Goal: Information Seeking & Learning: Compare options

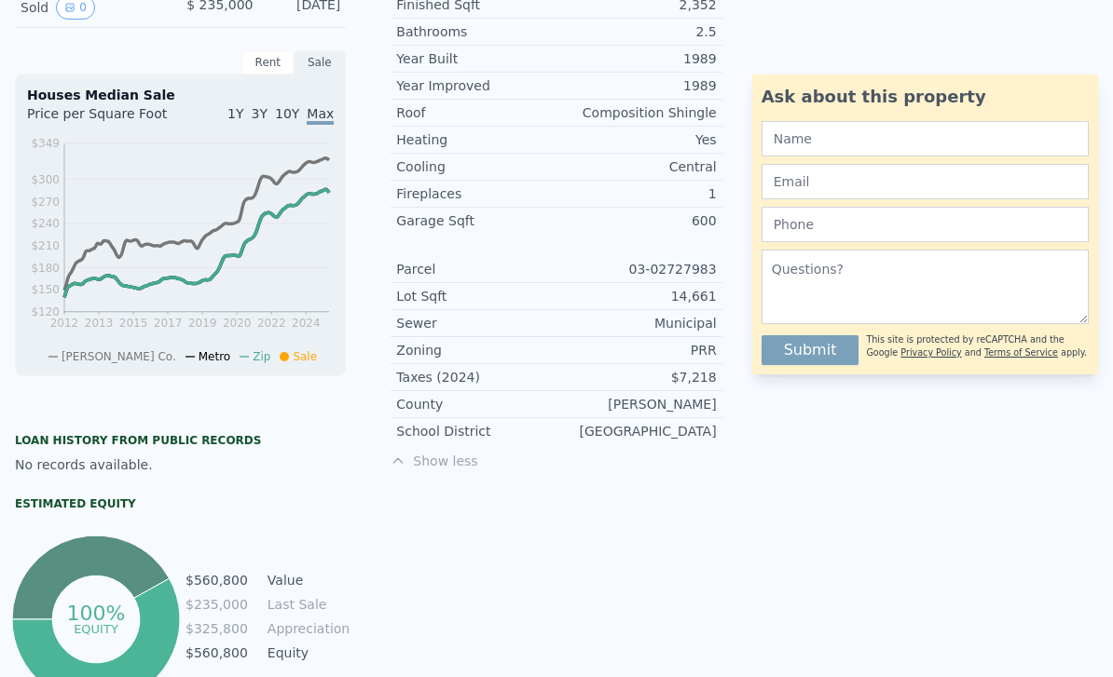
scroll to position [530, 0]
click at [125, 340] on div "[PERSON_NAME] Co. Metro Zip Sale" at bounding box center [187, 352] width 321 height 24
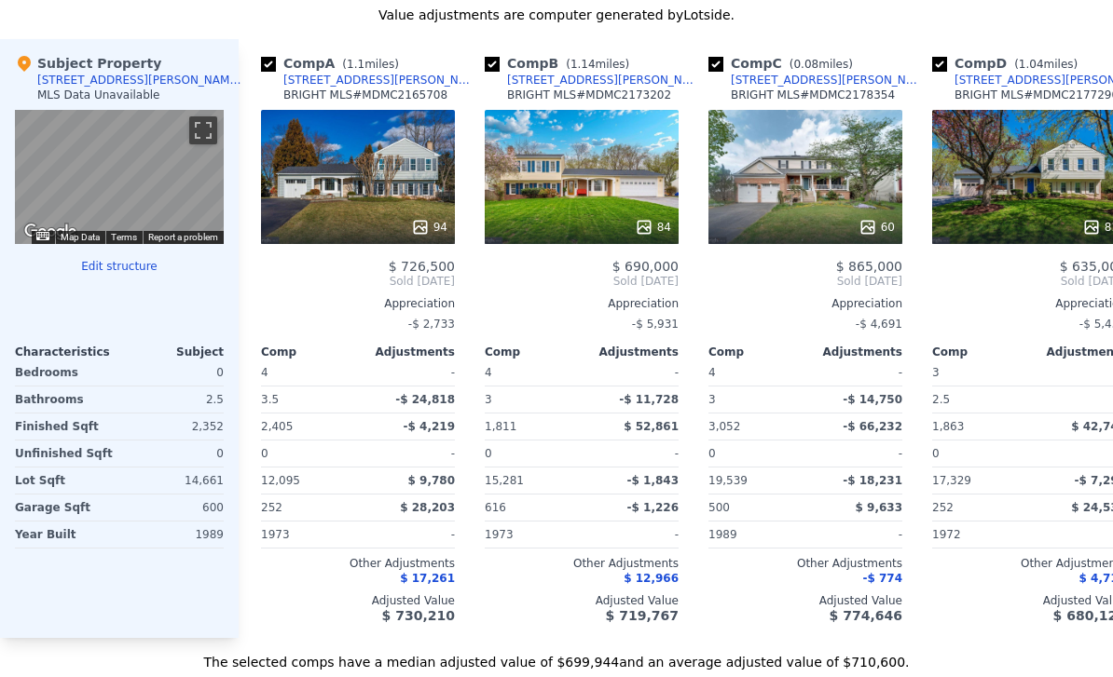
scroll to position [1815, 0]
click at [776, 260] on span "$ 865,000" at bounding box center [869, 266] width 66 height 15
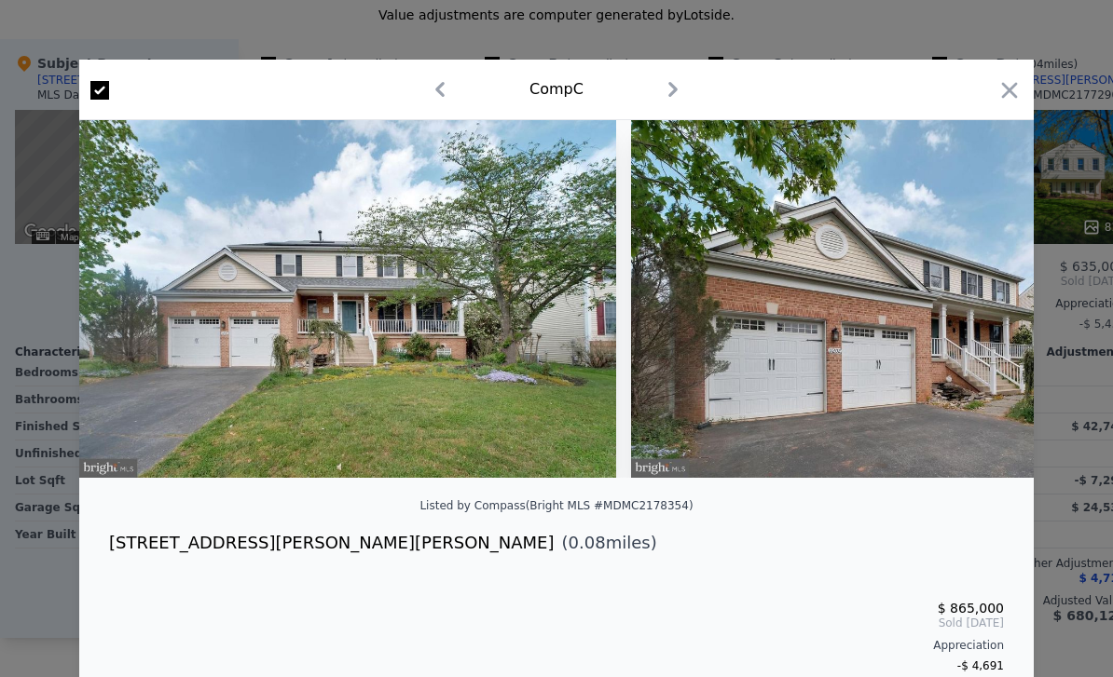
click at [776, 98] on icon "button" at bounding box center [1009, 90] width 26 height 26
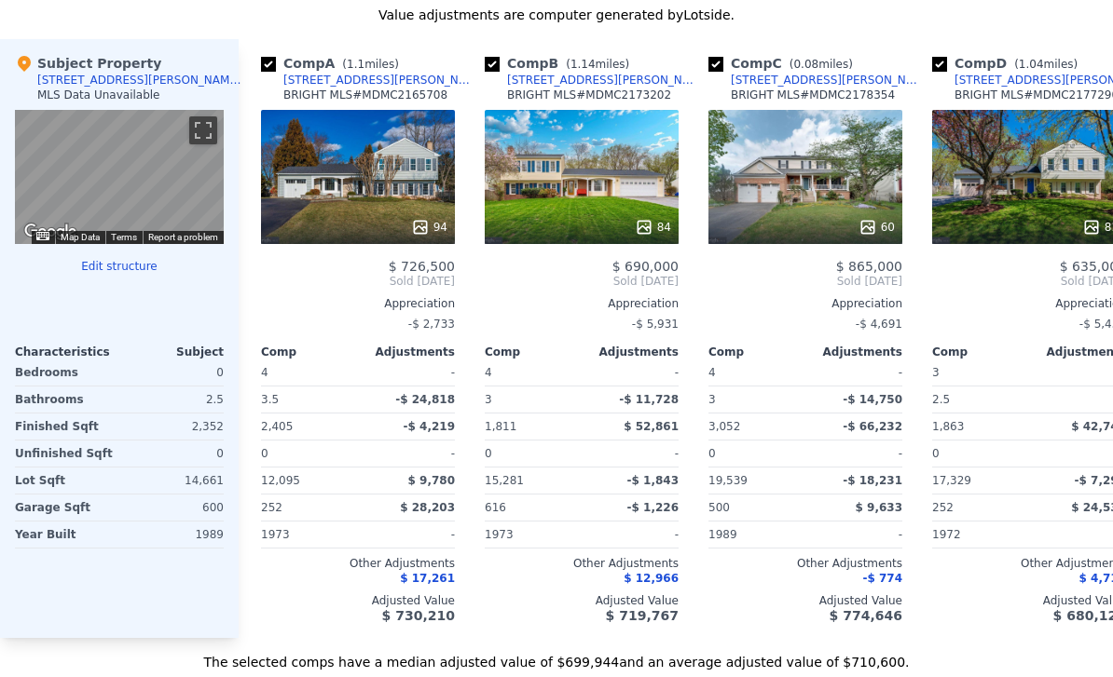
click at [349, 157] on div "94" at bounding box center [358, 177] width 194 height 134
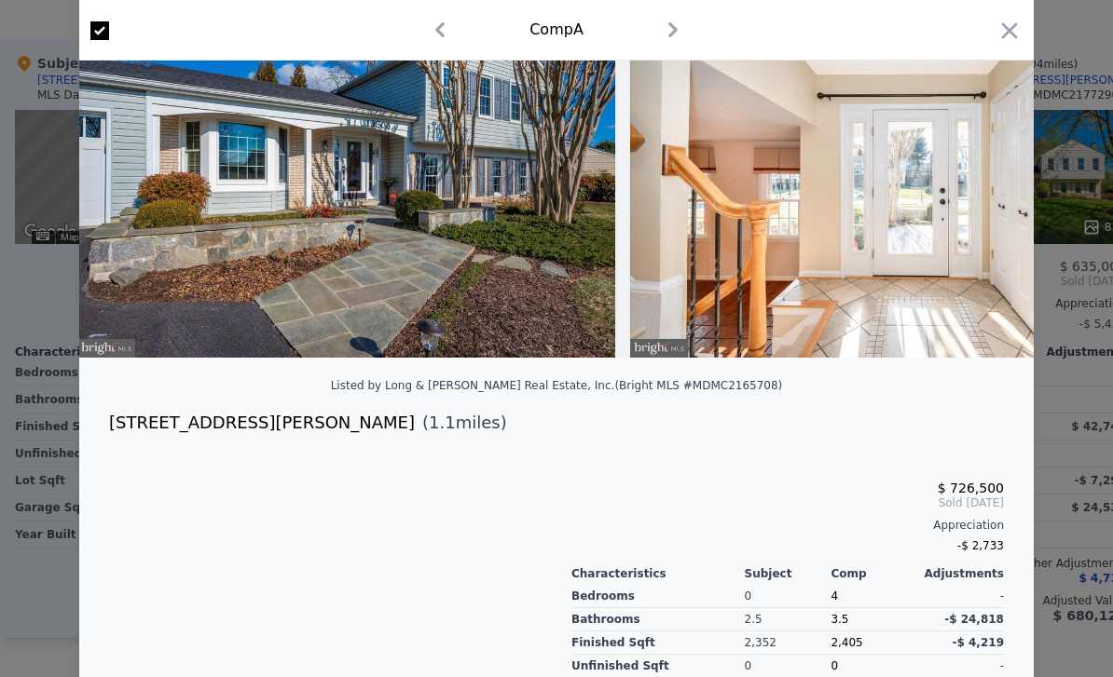
scroll to position [128, 0]
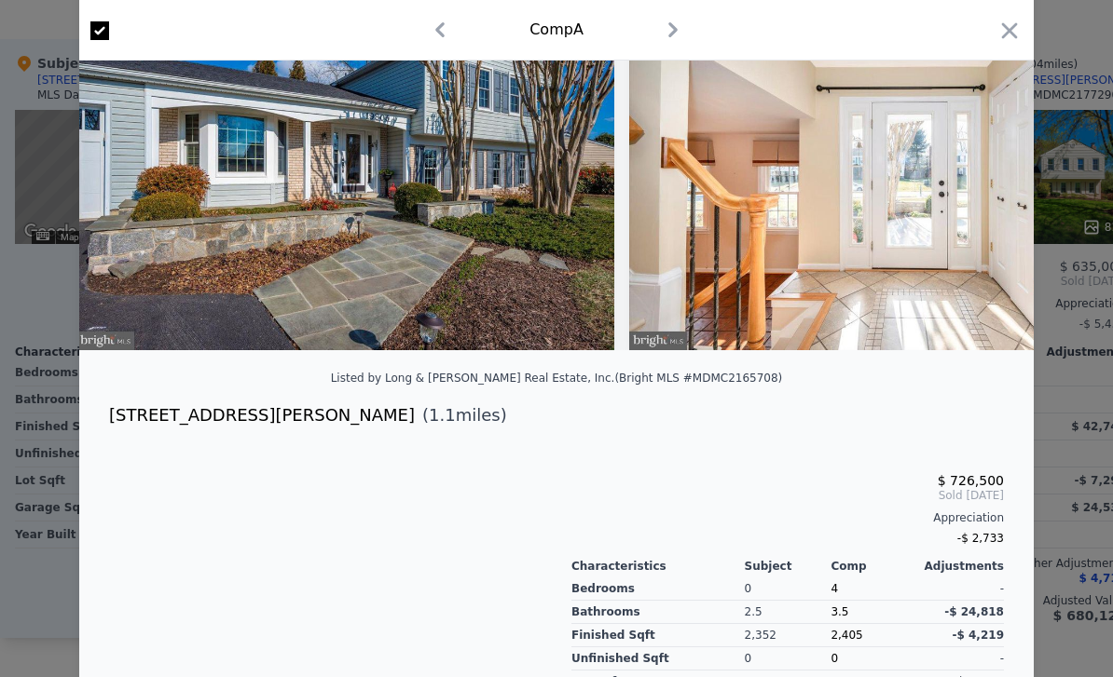
click at [776, 30] on icon "button" at bounding box center [1010, 30] width 16 height 16
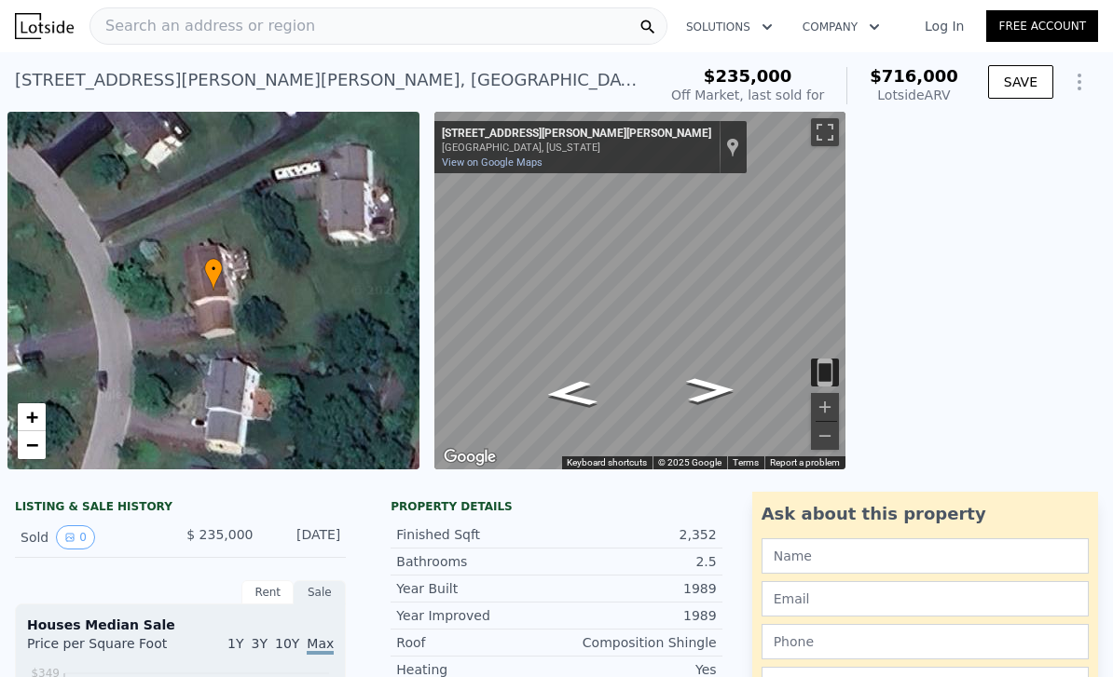
click at [586, 401] on icon "Go Northwest, Spates Hill Rd" at bounding box center [570, 394] width 97 height 38
click at [696, 394] on icon "Go Southeast, Spates Hill Rd" at bounding box center [709, 388] width 97 height 38
click at [709, 398] on icon "Go Southeast, Spates Hill Rd" at bounding box center [709, 390] width 89 height 36
click at [718, 388] on icon "Go South, Spates Hill Rd" at bounding box center [709, 394] width 97 height 38
click at [718, 403] on icon "Go South, Spates Hill Rd" at bounding box center [709, 394] width 100 height 39
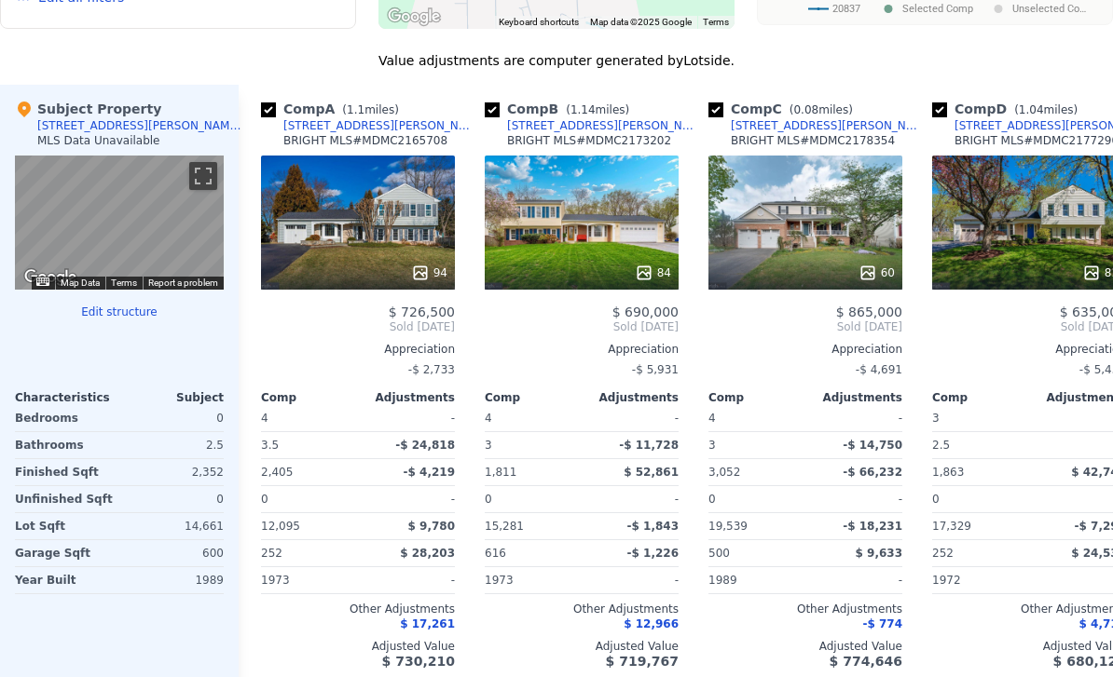
scroll to position [1770, 0]
click at [354, 237] on div "94" at bounding box center [358, 223] width 194 height 134
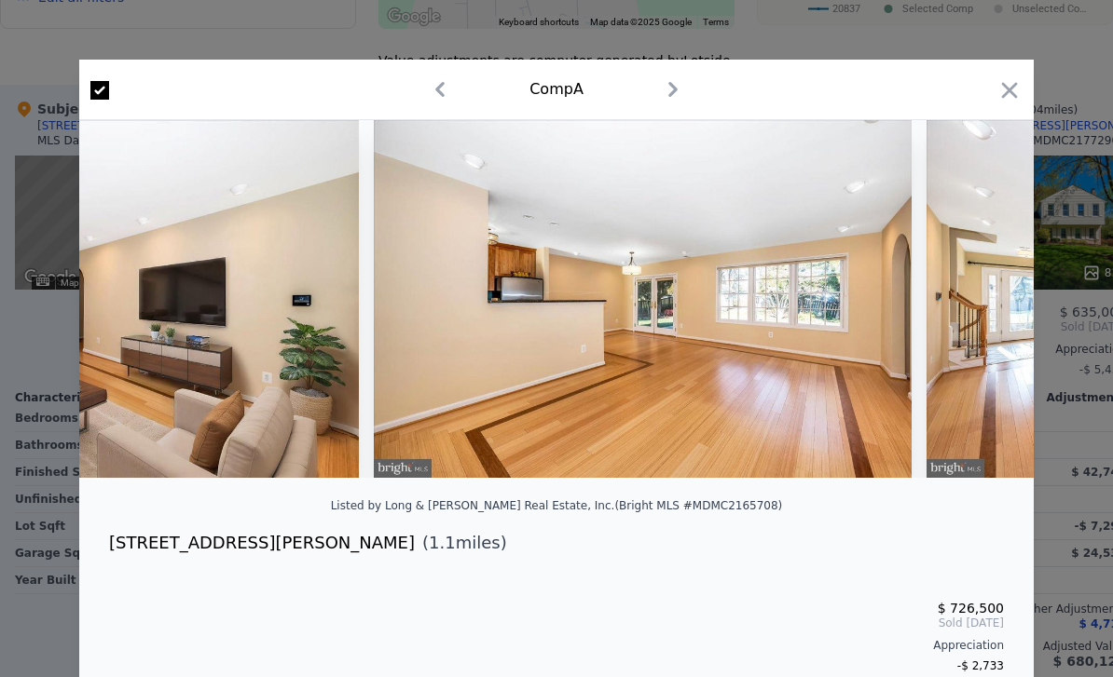
scroll to position [0, 2470]
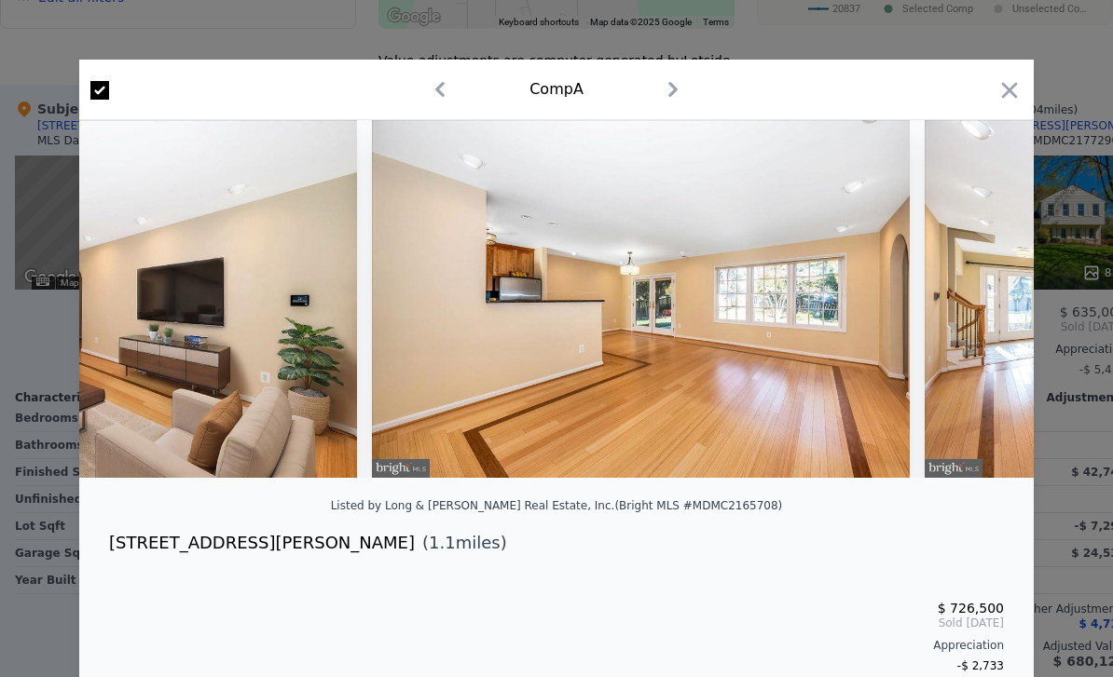
click at [776, 384] on img at bounding box center [641, 299] width 538 height 358
click at [776, 382] on img at bounding box center [641, 299] width 538 height 358
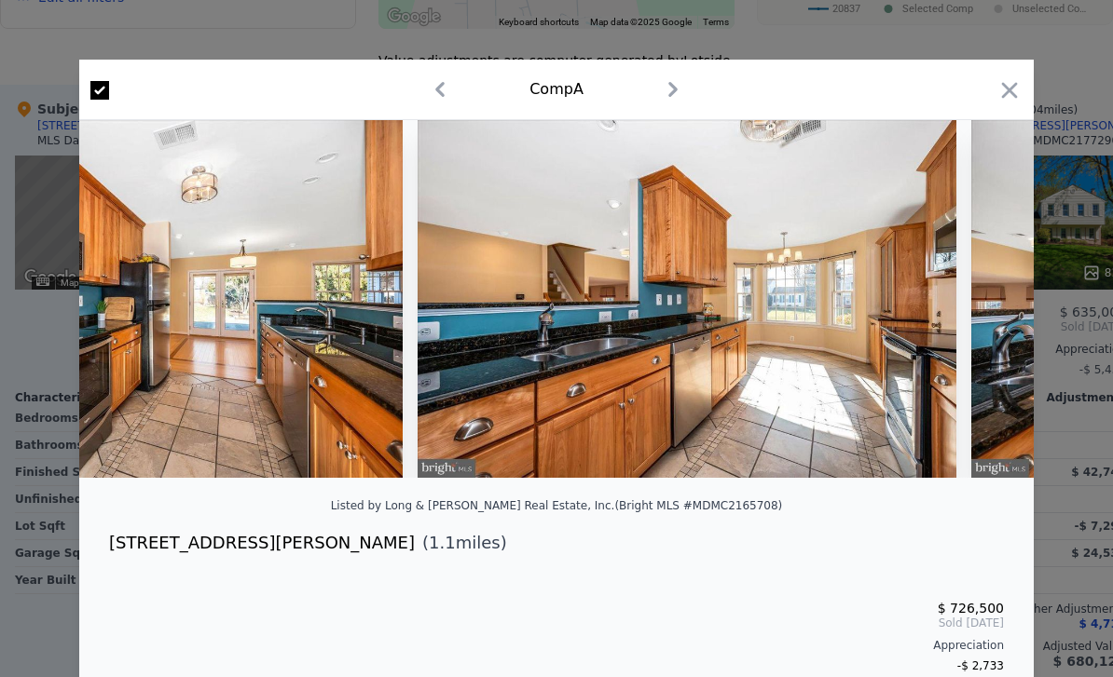
scroll to position [0, 7957]
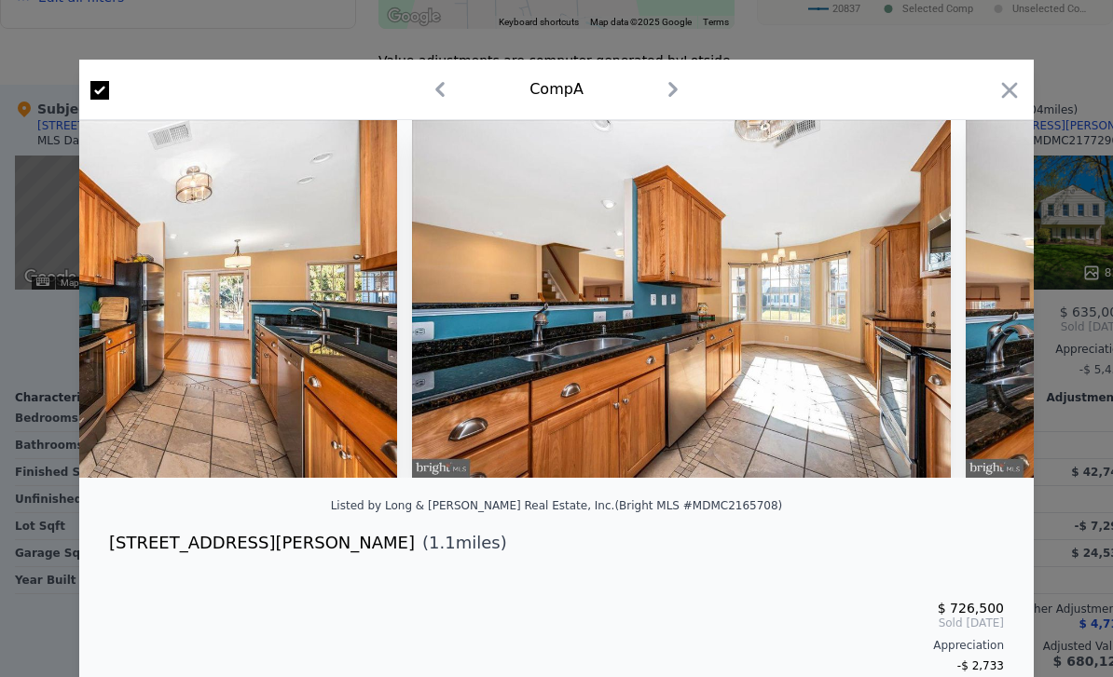
click at [776, 344] on img at bounding box center [681, 299] width 538 height 358
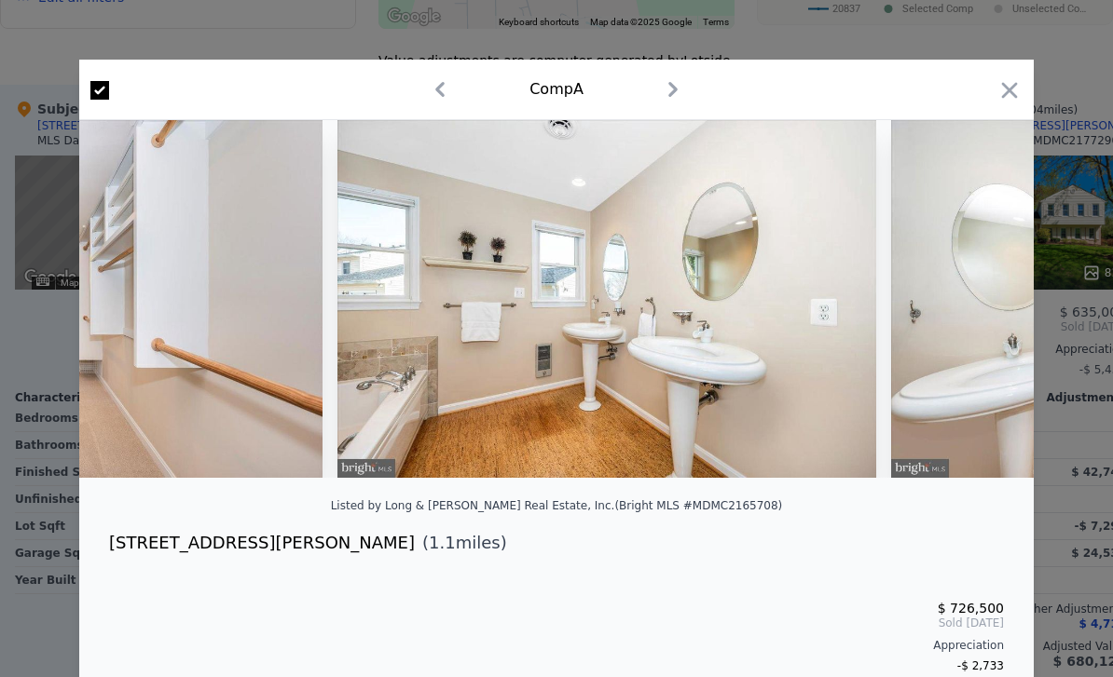
scroll to position [0, 16873]
click at [732, 433] on img at bounding box center [605, 299] width 538 height 358
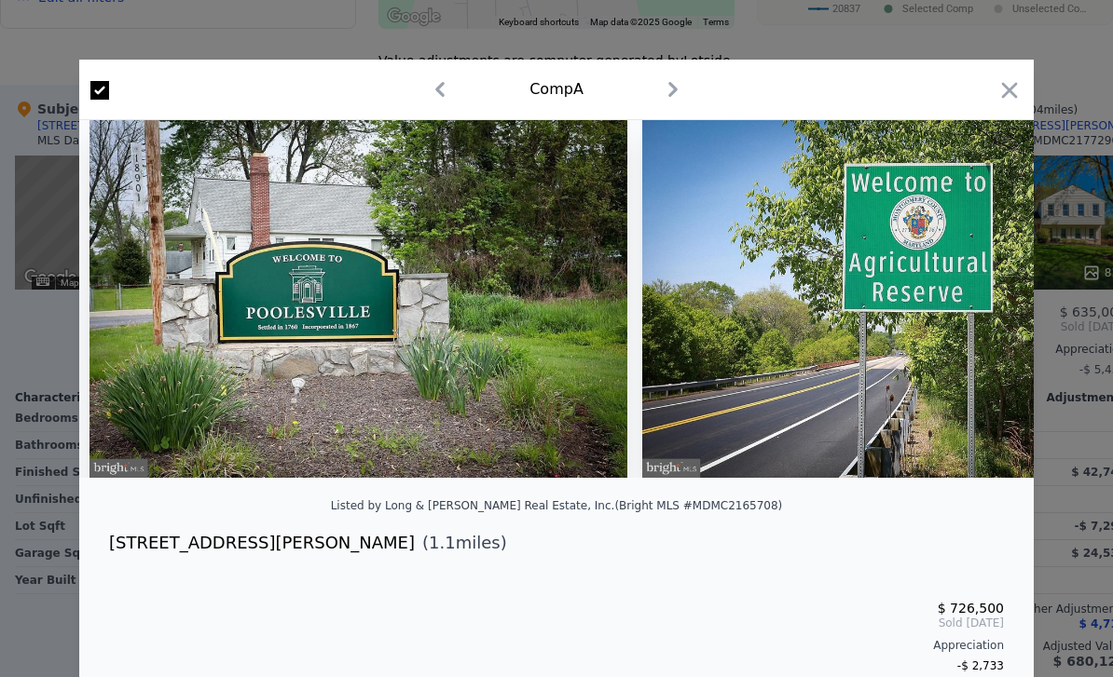
scroll to position [0, 37602]
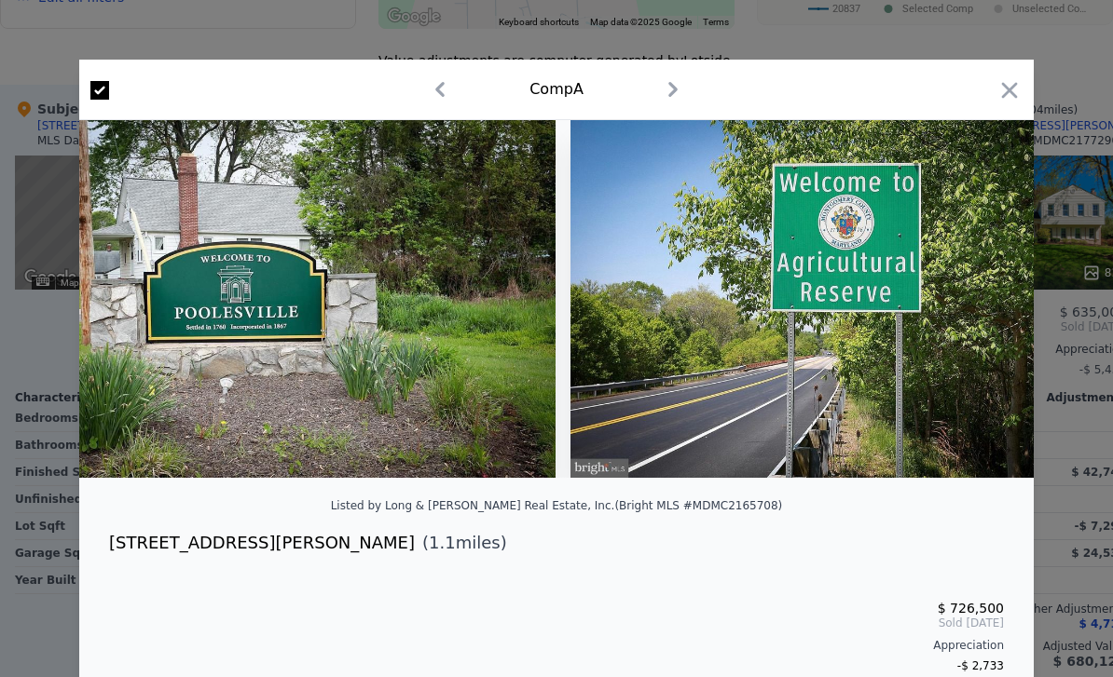
click at [776, 85] on icon "button" at bounding box center [1010, 90] width 16 height 16
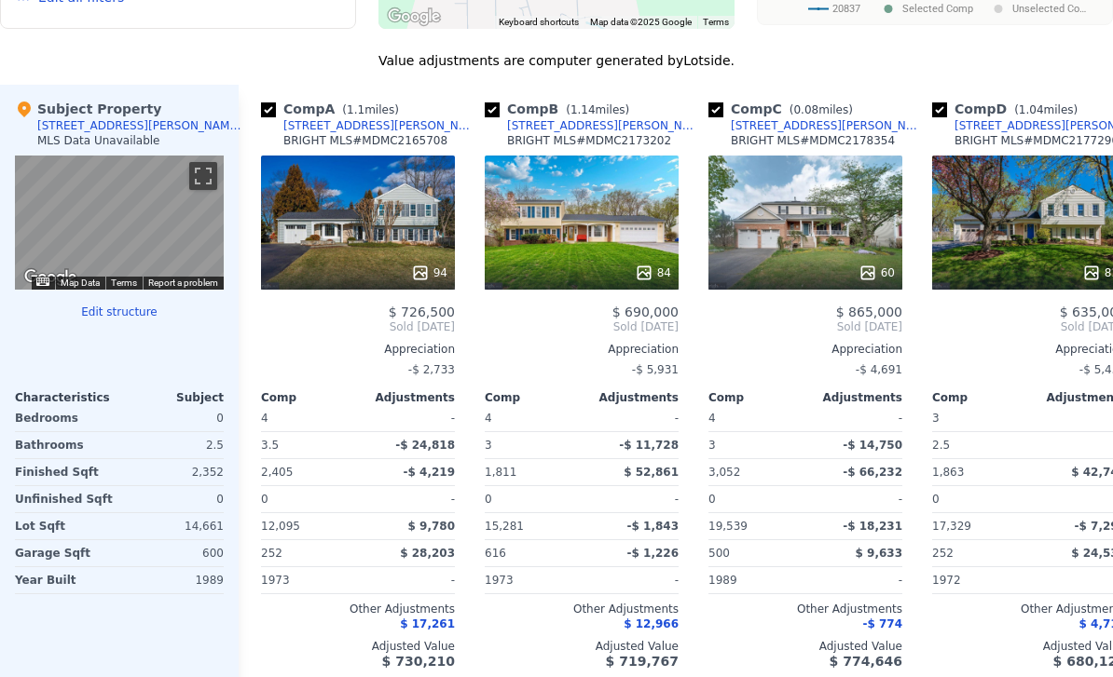
click at [776, 205] on div "60" at bounding box center [805, 223] width 194 height 134
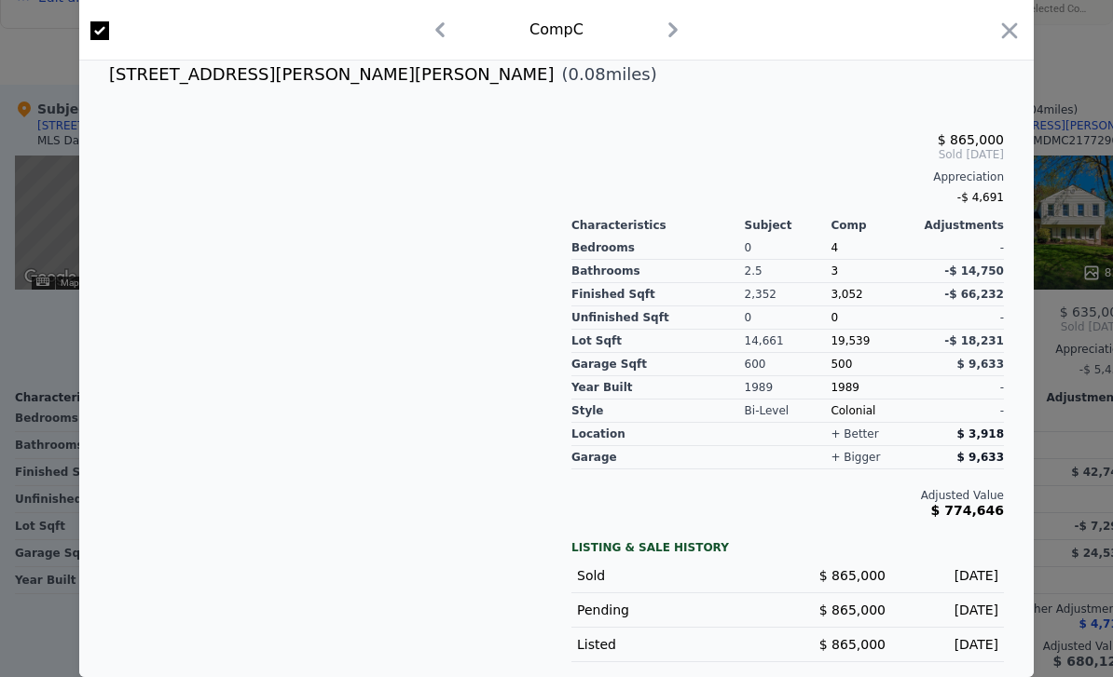
scroll to position [469, 0]
click at [776, 38] on icon "button" at bounding box center [1009, 31] width 26 height 26
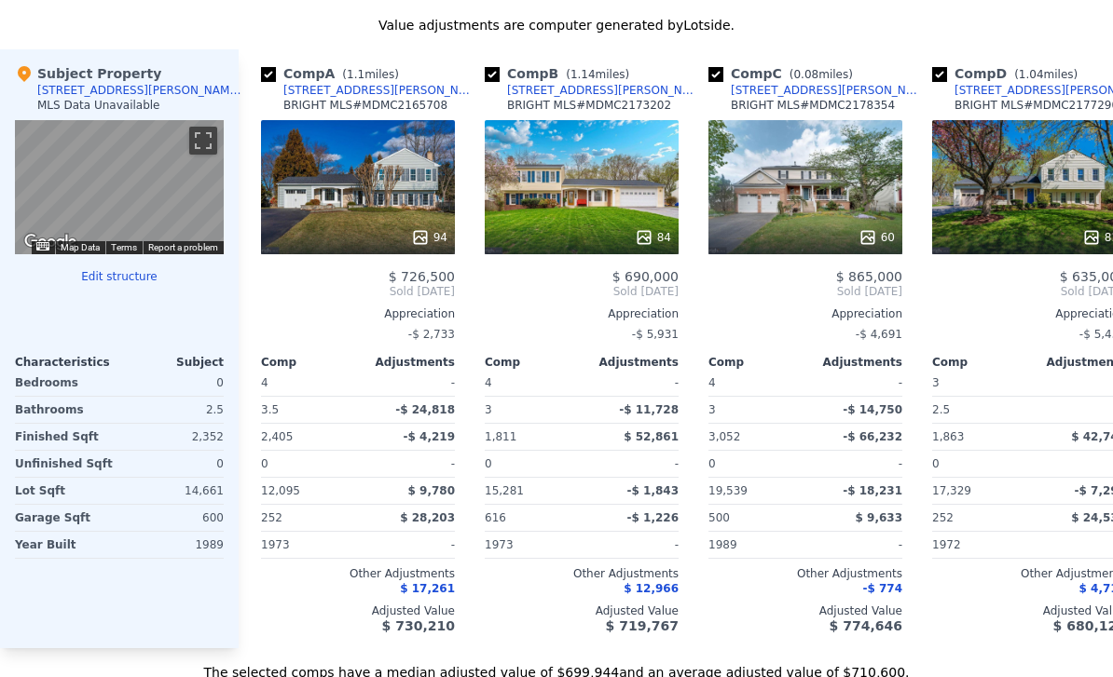
scroll to position [1805, 0]
click at [593, 188] on div "84" at bounding box center [582, 187] width 194 height 134
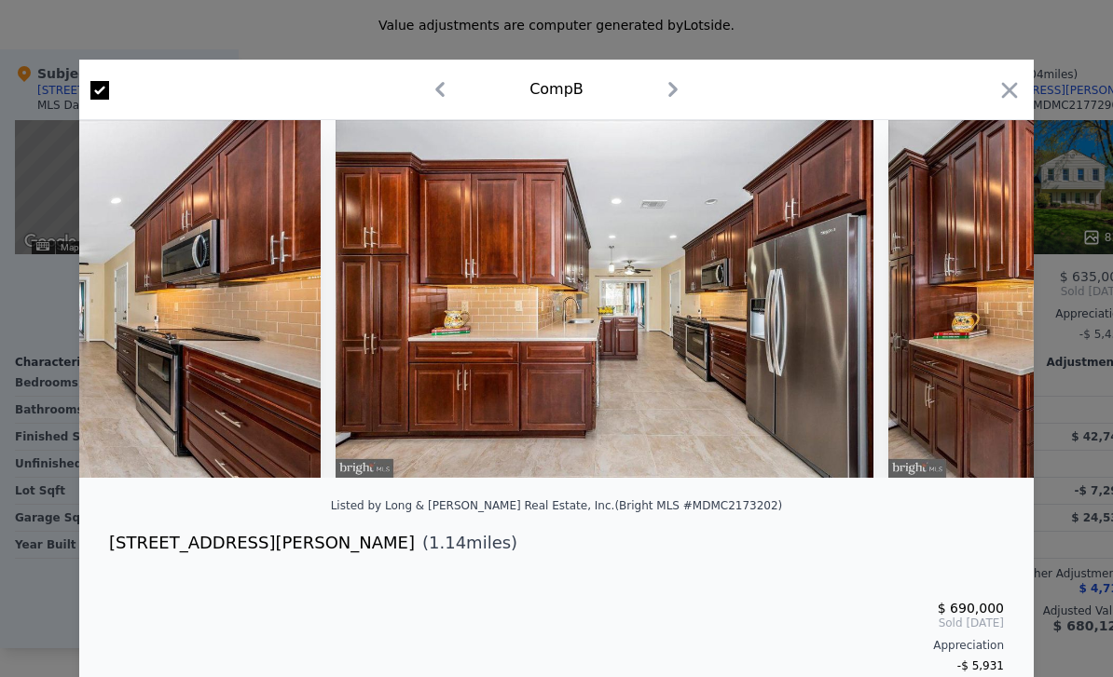
scroll to position [0, 4774]
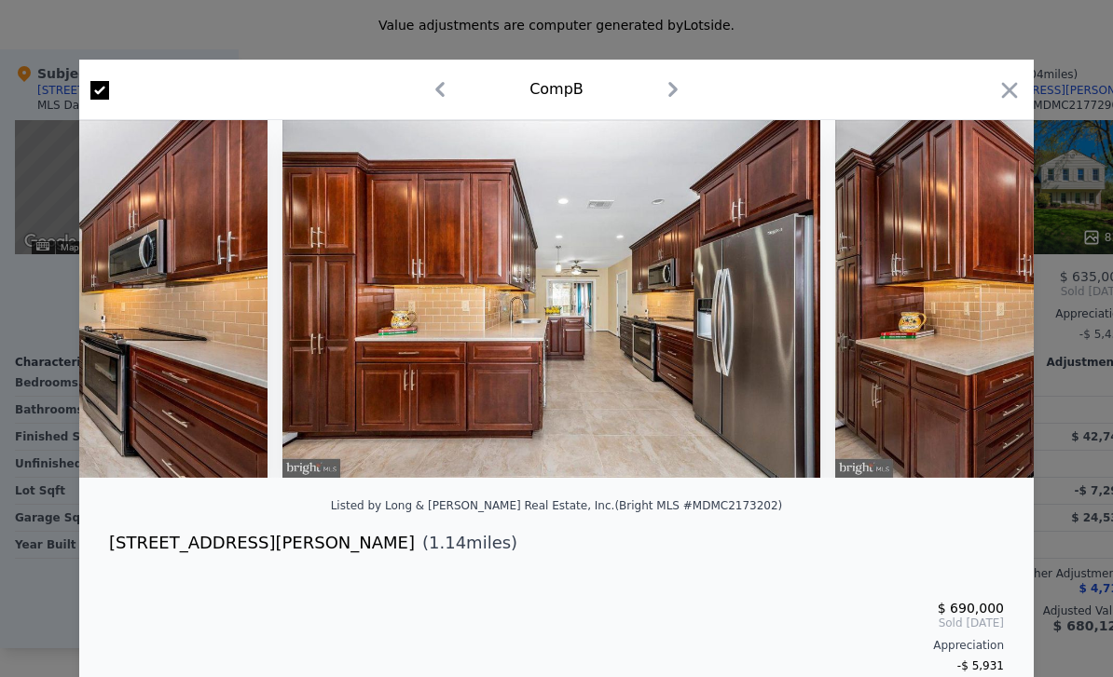
click at [766, 349] on img at bounding box center [551, 299] width 538 height 358
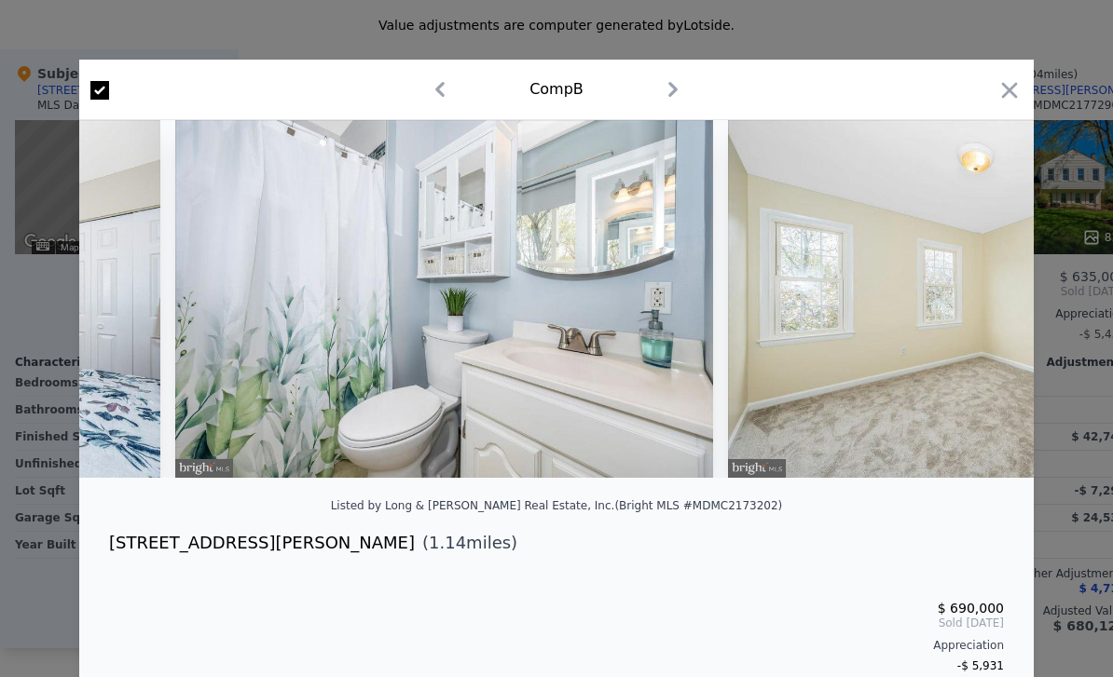
scroll to position [0, 18951]
click at [776, 300] on icon at bounding box center [984, 299] width 37 height 37
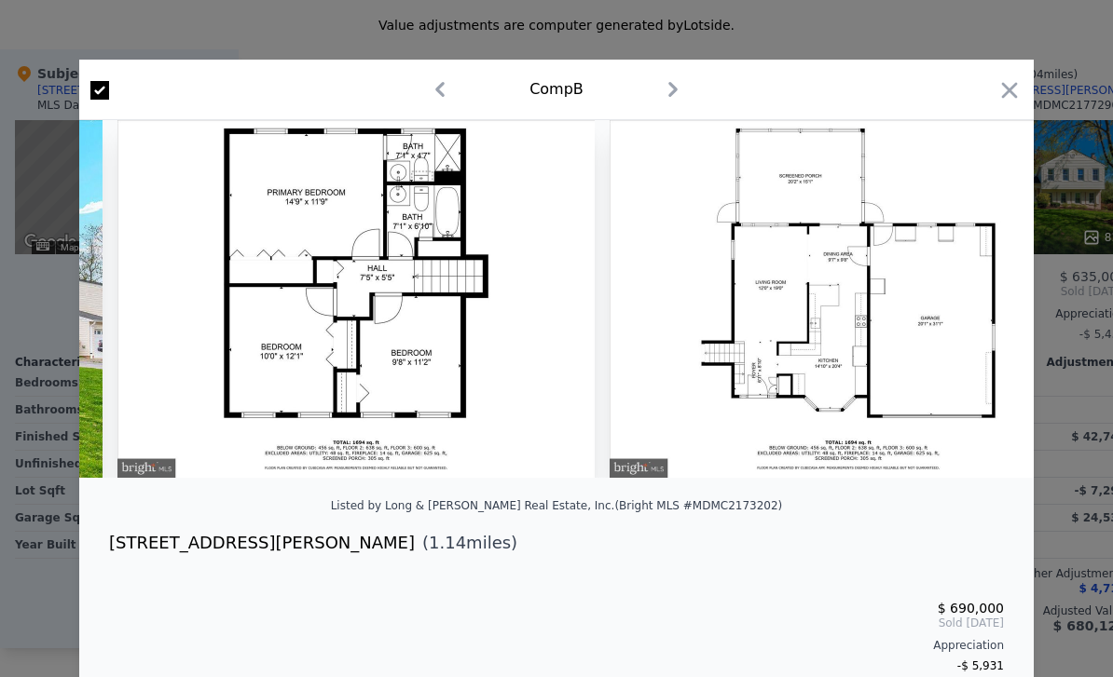
scroll to position [0, 31180]
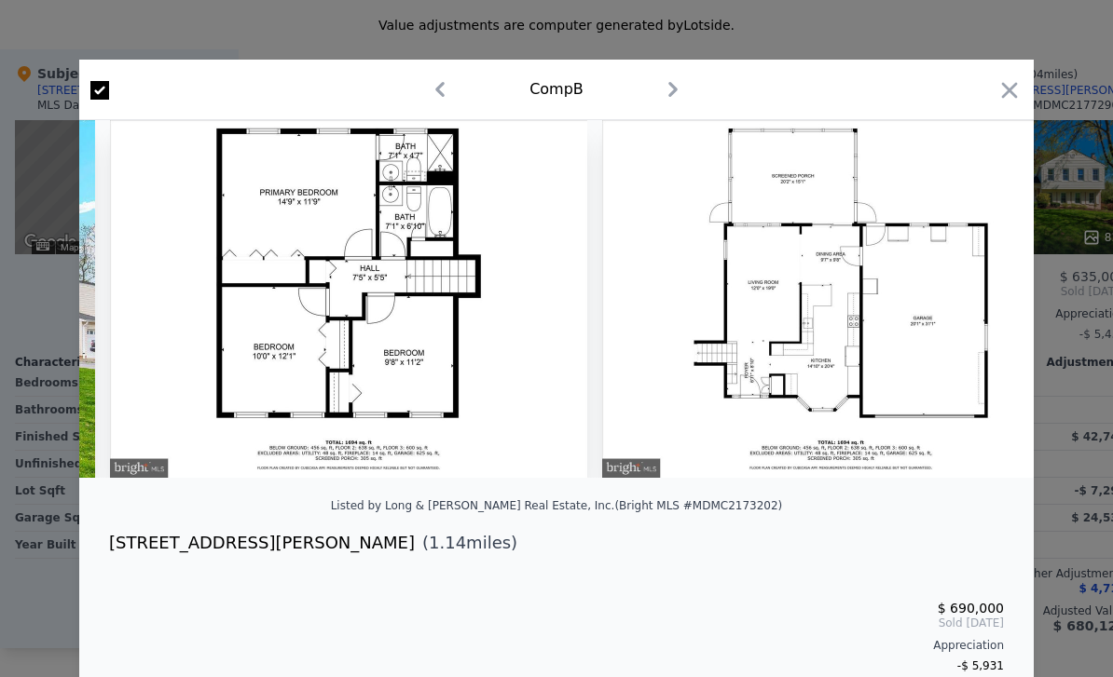
click at [776, 96] on icon "button" at bounding box center [1009, 90] width 26 height 26
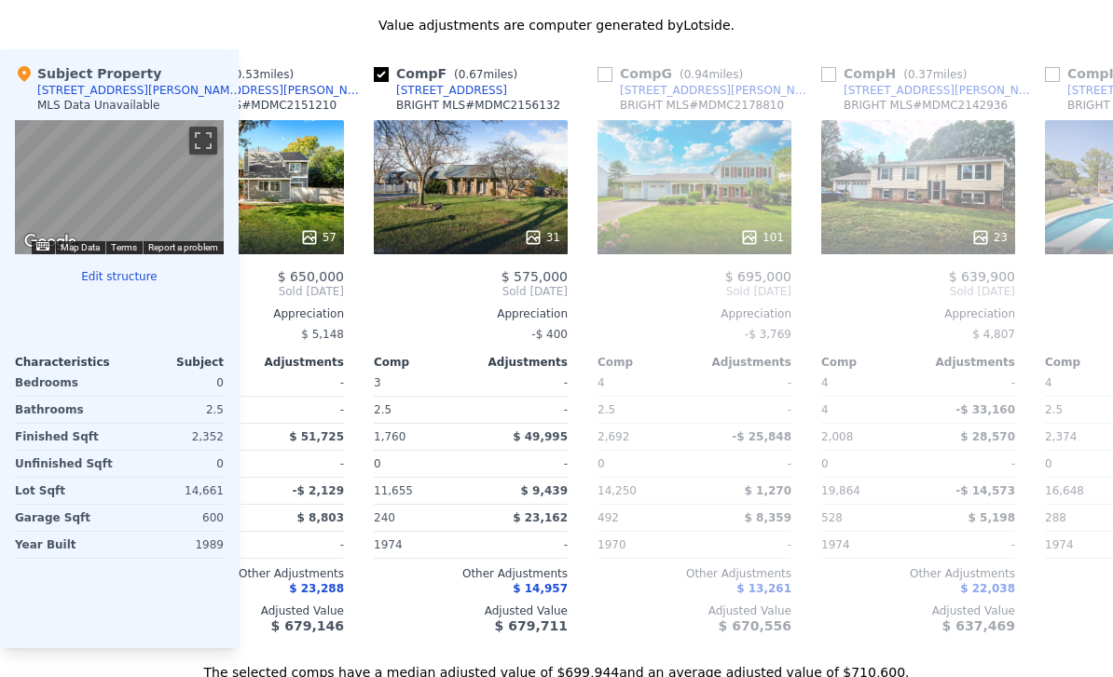
scroll to position [0, 1007]
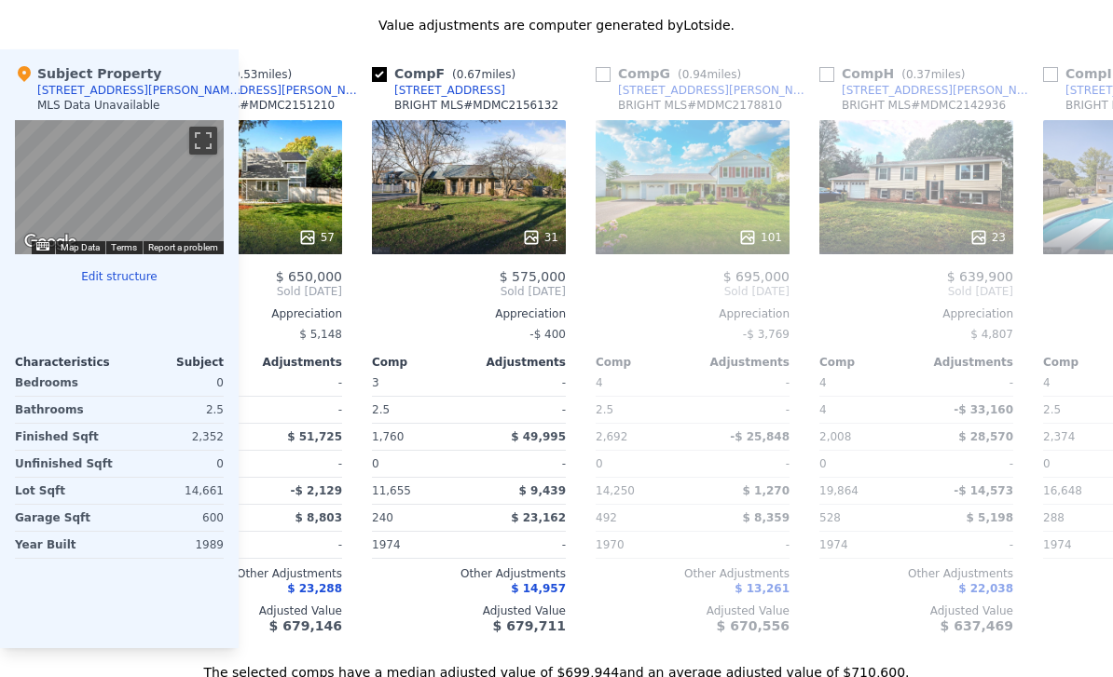
click at [626, 84] on div "[STREET_ADDRESS][PERSON_NAME]" at bounding box center [715, 90] width 194 height 15
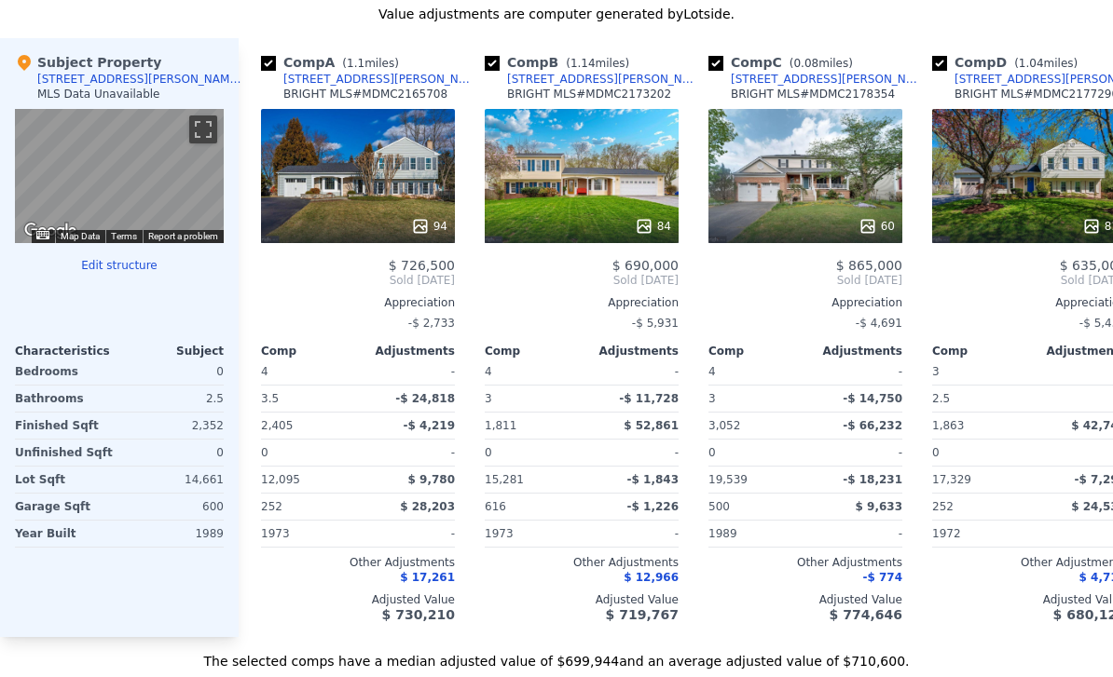
scroll to position [1816, 0]
click at [776, 233] on div "60" at bounding box center [806, 226] width 178 height 19
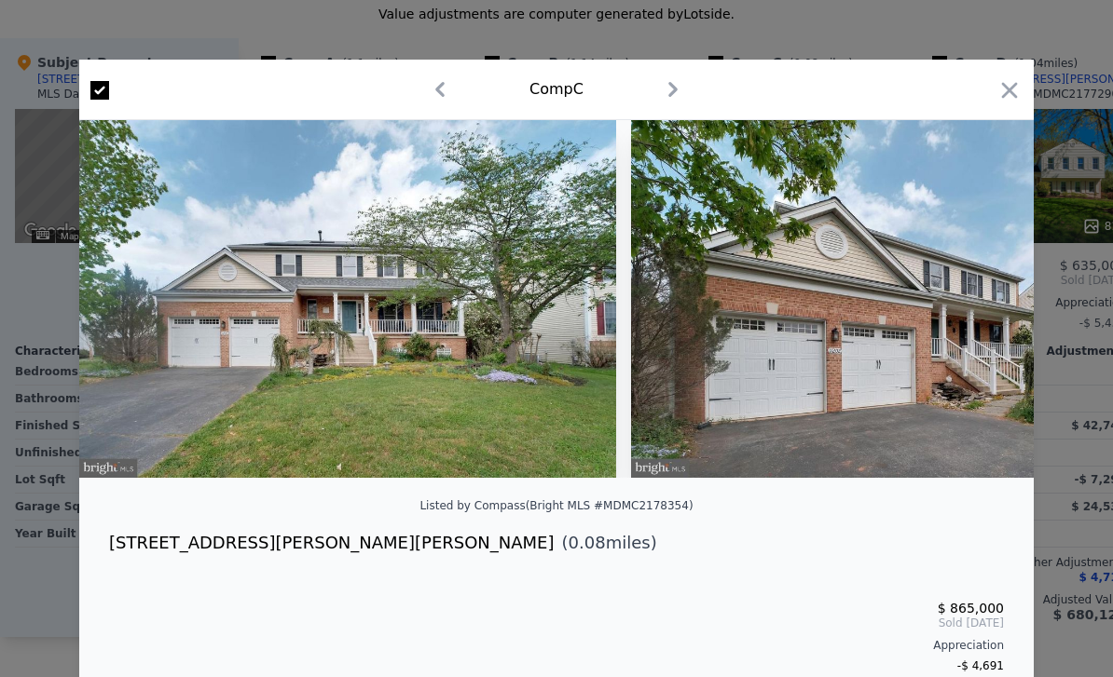
click at [776, 89] on icon "button" at bounding box center [1010, 90] width 16 height 16
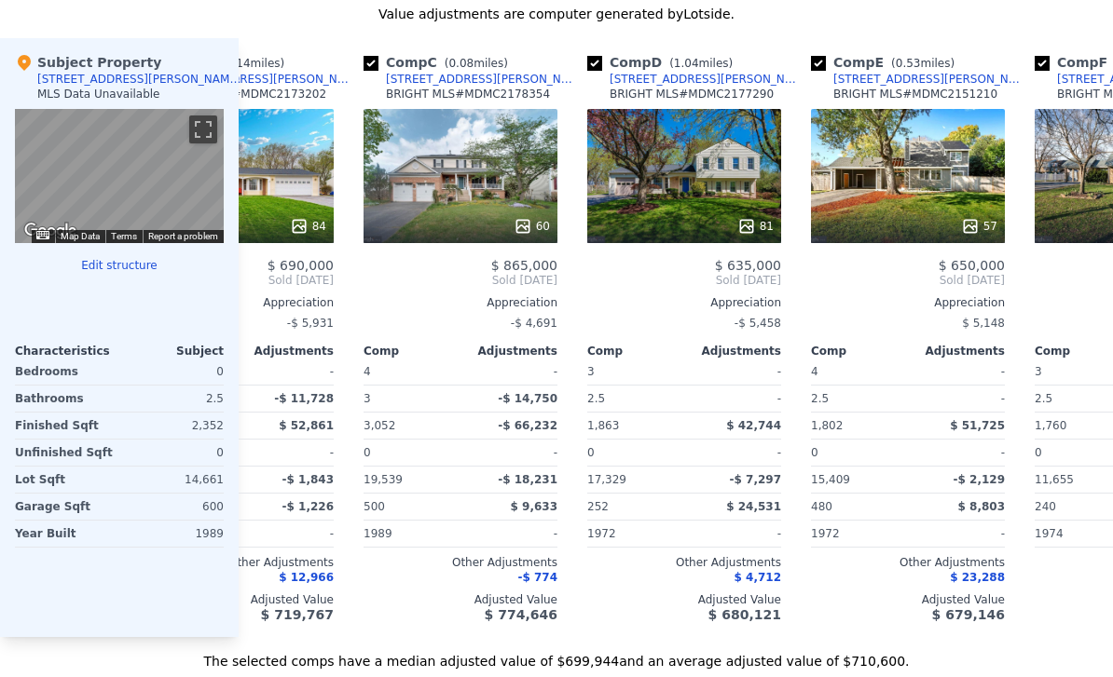
scroll to position [0, 353]
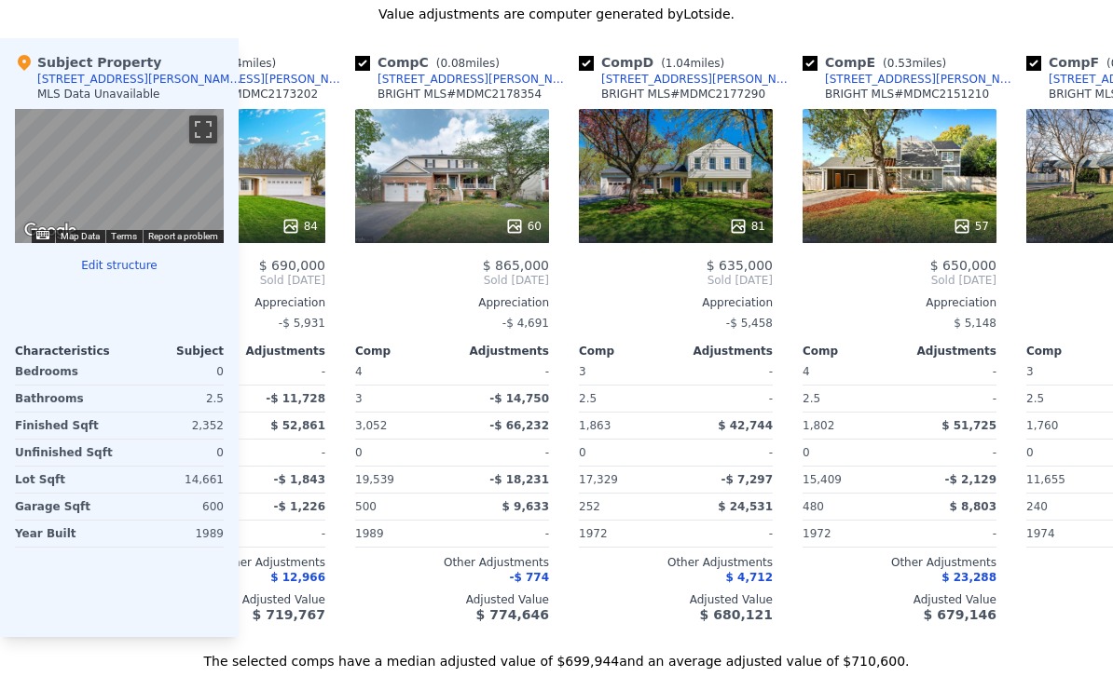
click at [734, 190] on div "81" at bounding box center [676, 176] width 194 height 134
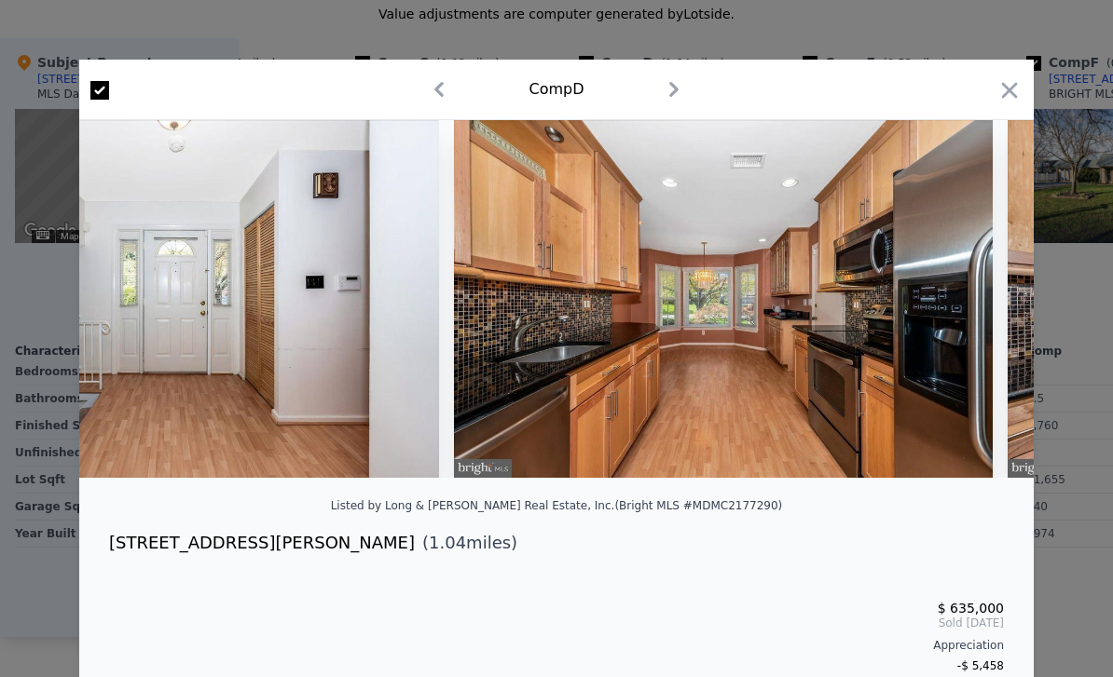
scroll to position [0, 1295]
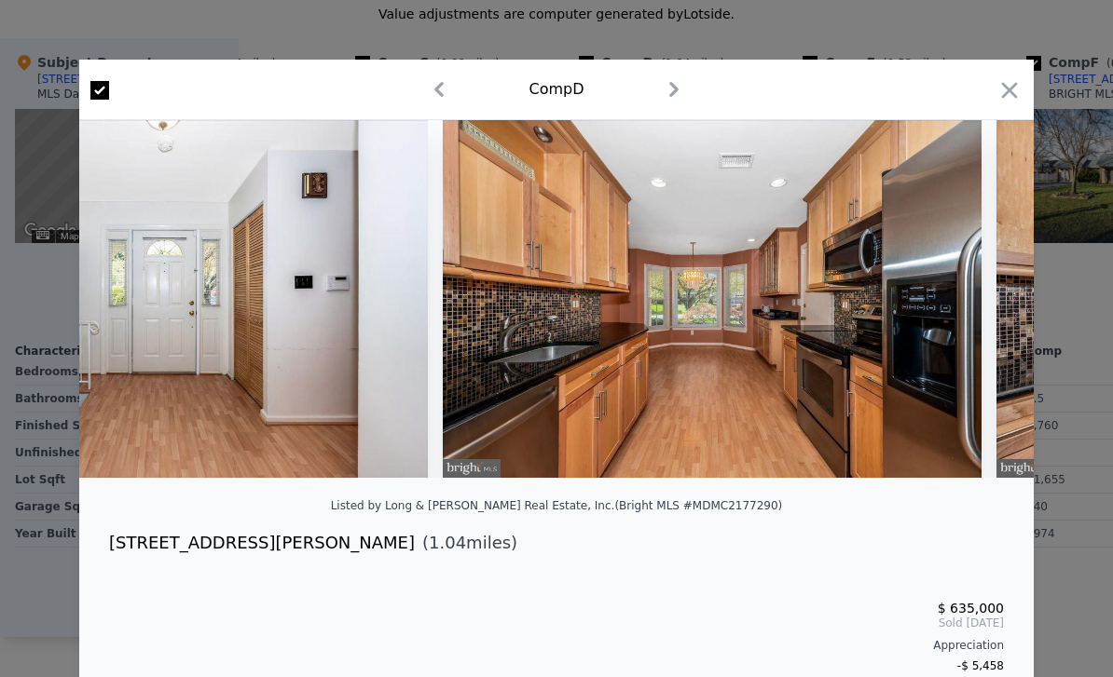
click at [776, 85] on icon "button" at bounding box center [1010, 90] width 16 height 16
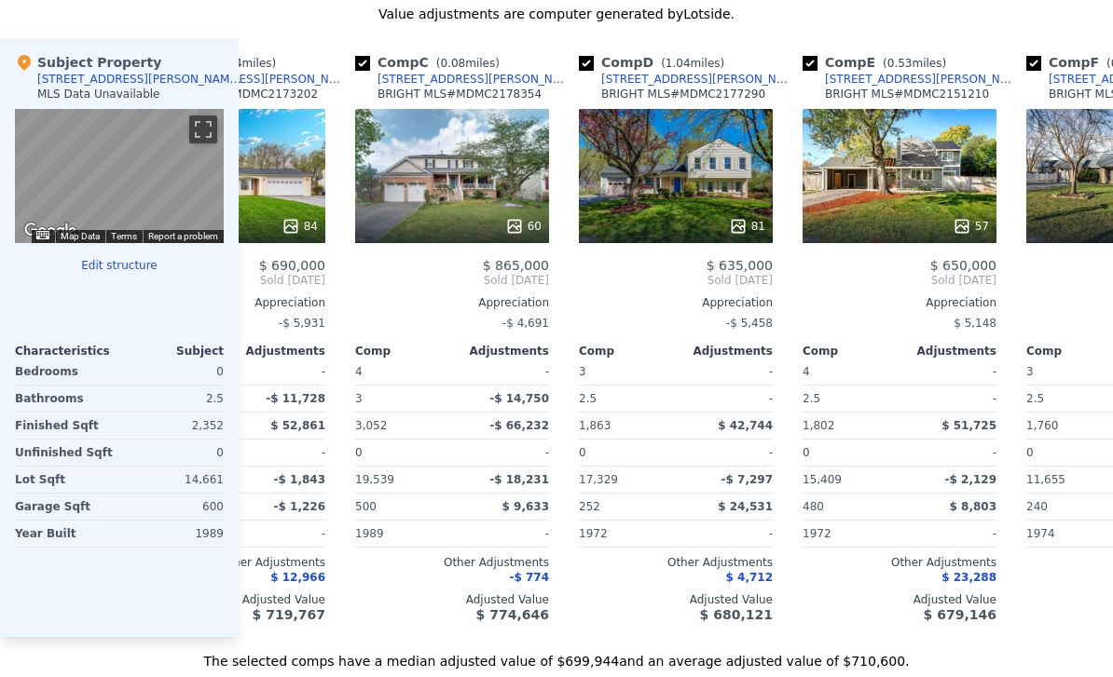
click at [776, 160] on div "57" at bounding box center [899, 176] width 194 height 134
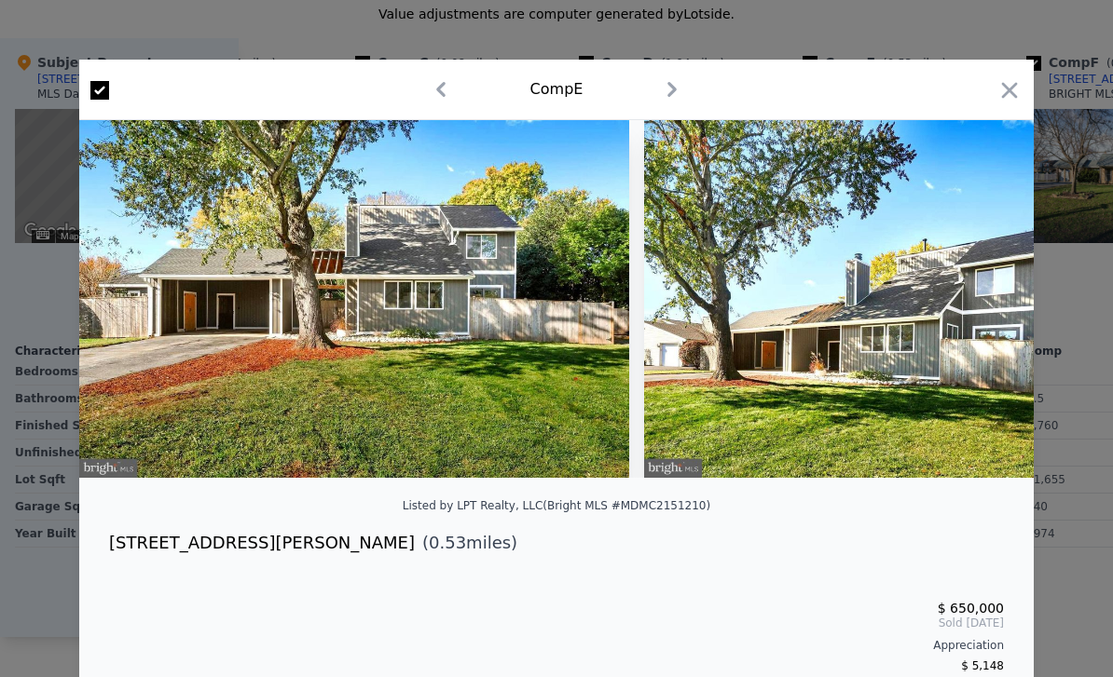
click at [776, 92] on icon "button" at bounding box center [1009, 90] width 26 height 26
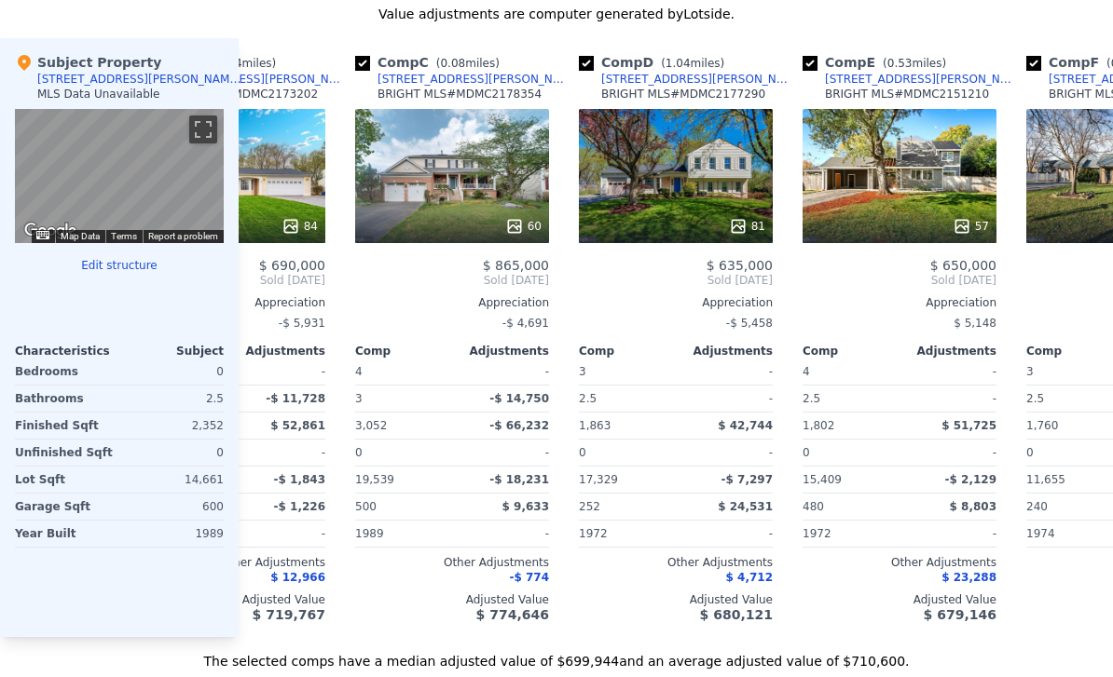
click at [776, 148] on div "57" at bounding box center [899, 176] width 194 height 134
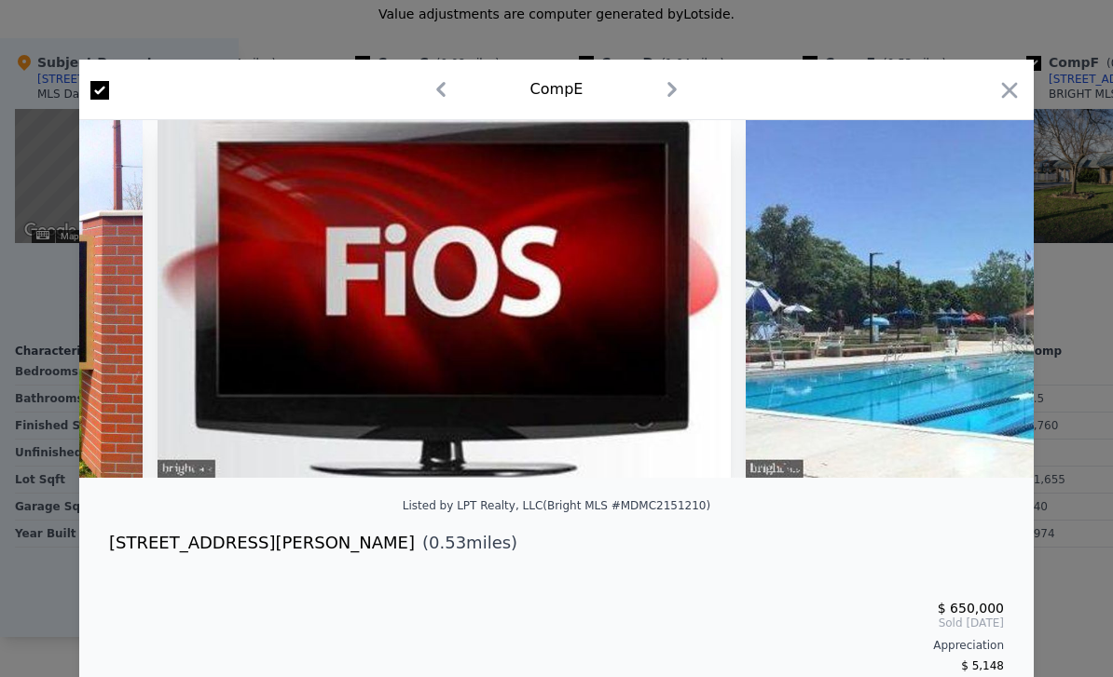
scroll to position [0, 23741]
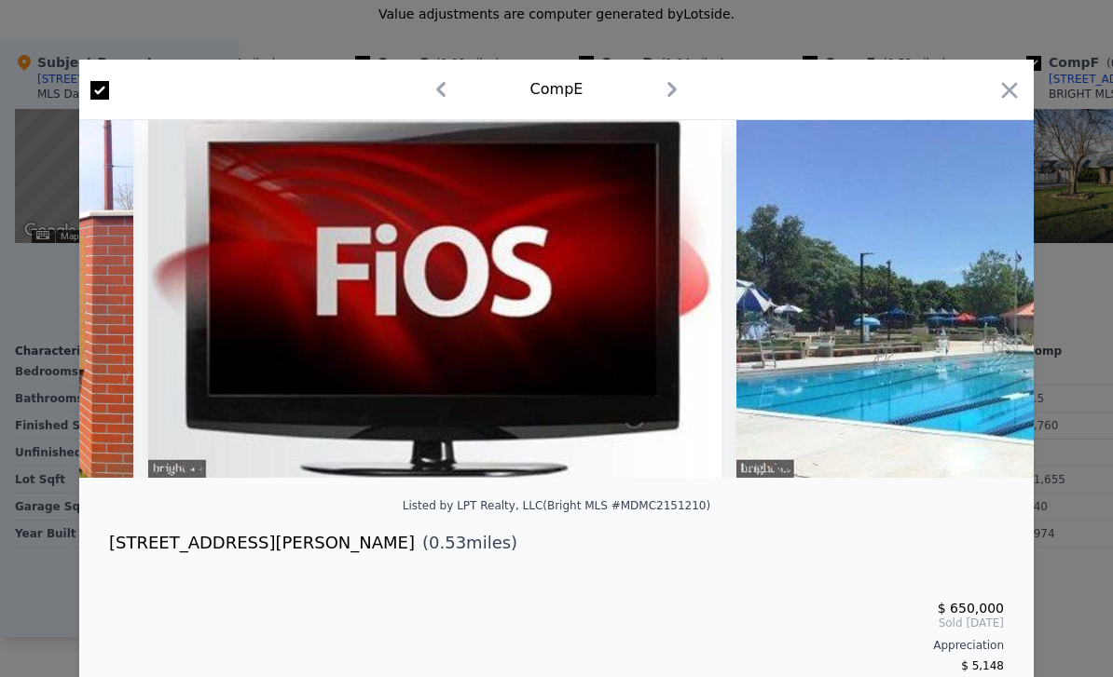
click at [776, 87] on icon "button" at bounding box center [1009, 90] width 26 height 26
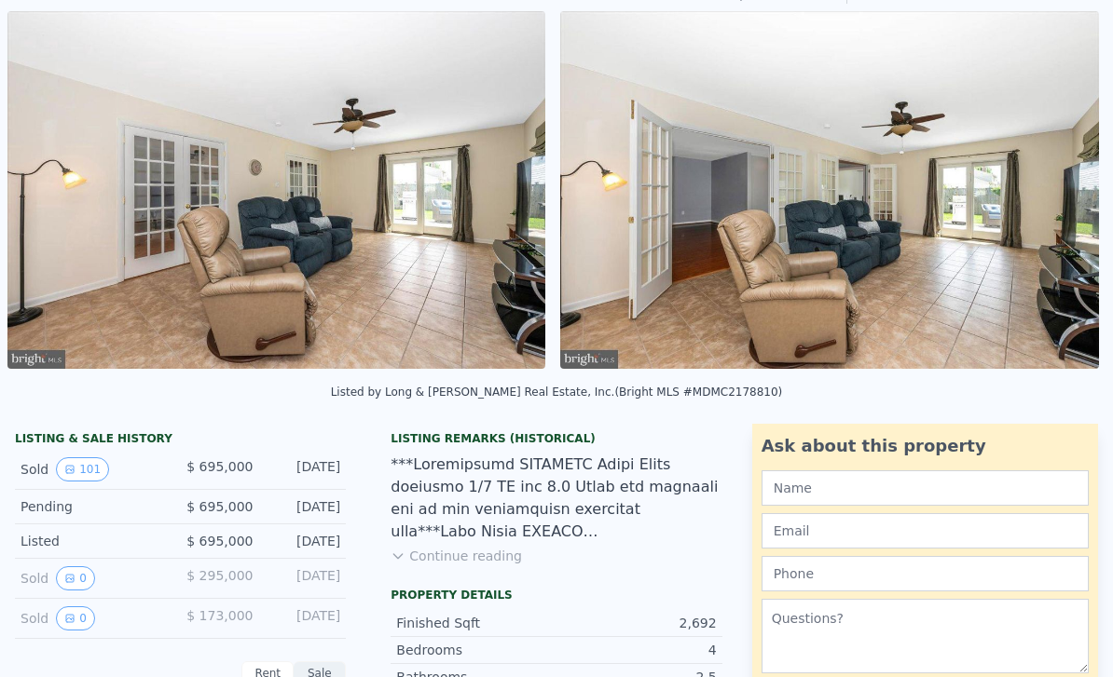
scroll to position [140, 0]
